Goal: Navigation & Orientation: Find specific page/section

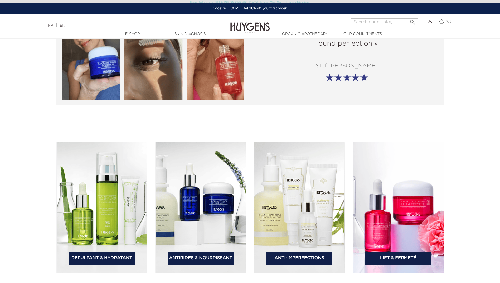
scroll to position [738, 0]
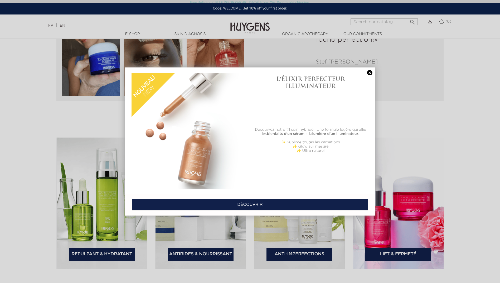
click at [369, 73] on link at bounding box center [369, 73] width 7 height 6
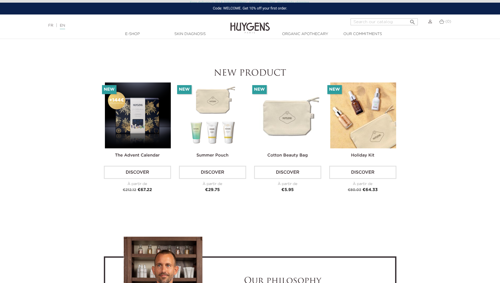
scroll to position [1266, 0]
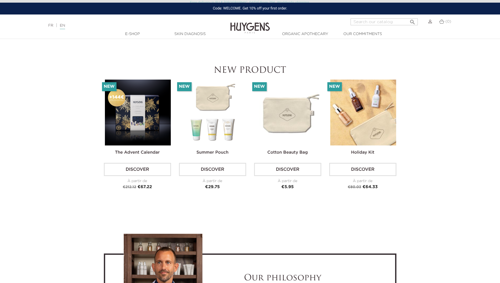
click at [292, 166] on link "Discover" at bounding box center [287, 169] width 67 height 13
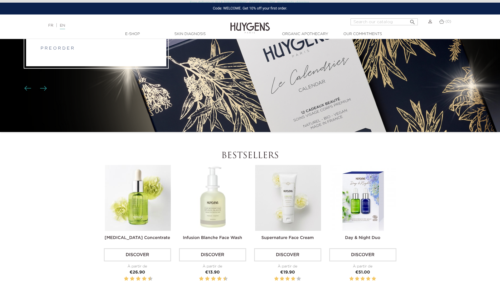
scroll to position [211, 0]
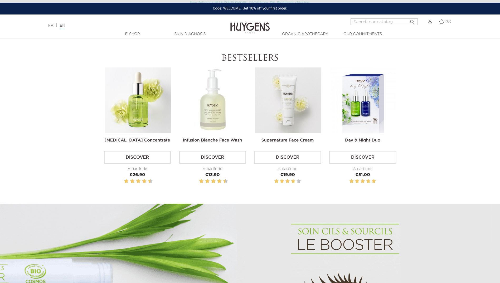
click at [206, 159] on link "Discover" at bounding box center [212, 157] width 67 height 13
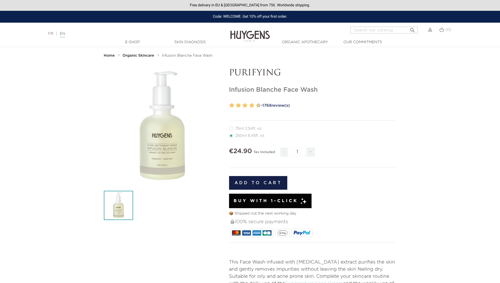
drag, startPoint x: 176, startPoint y: 42, endPoint x: 206, endPoint y: 37, distance: 30.1
click at [177, 42] on link "Skin Diagnosis" at bounding box center [190, 43] width 53 height 6
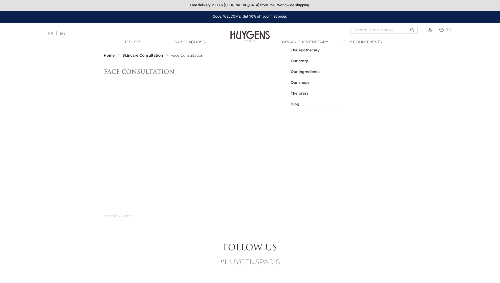
click at [302, 44] on link "  Organic Apothecary" at bounding box center [305, 43] width 53 height 6
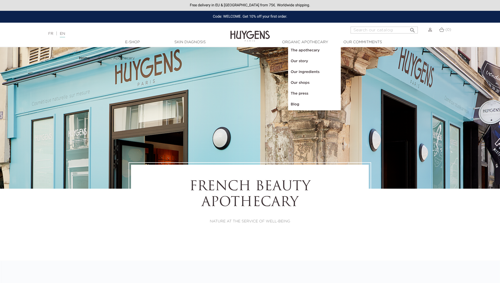
select select "FR"
click at [294, 106] on link "Blog" at bounding box center [314, 104] width 53 height 11
